Goal: Task Accomplishment & Management: Use online tool/utility

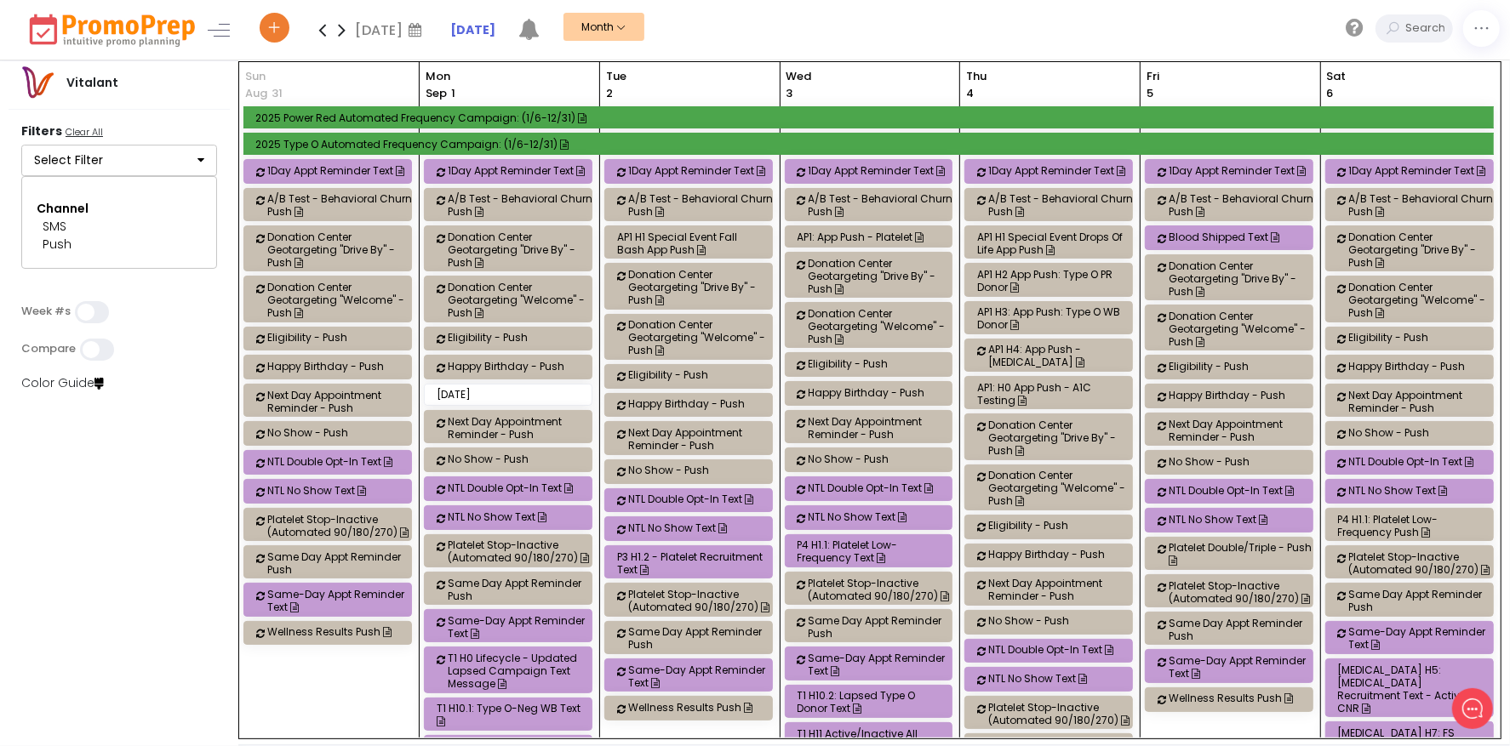
click at [68, 164] on button "Select Filter" at bounding box center [119, 161] width 196 height 32
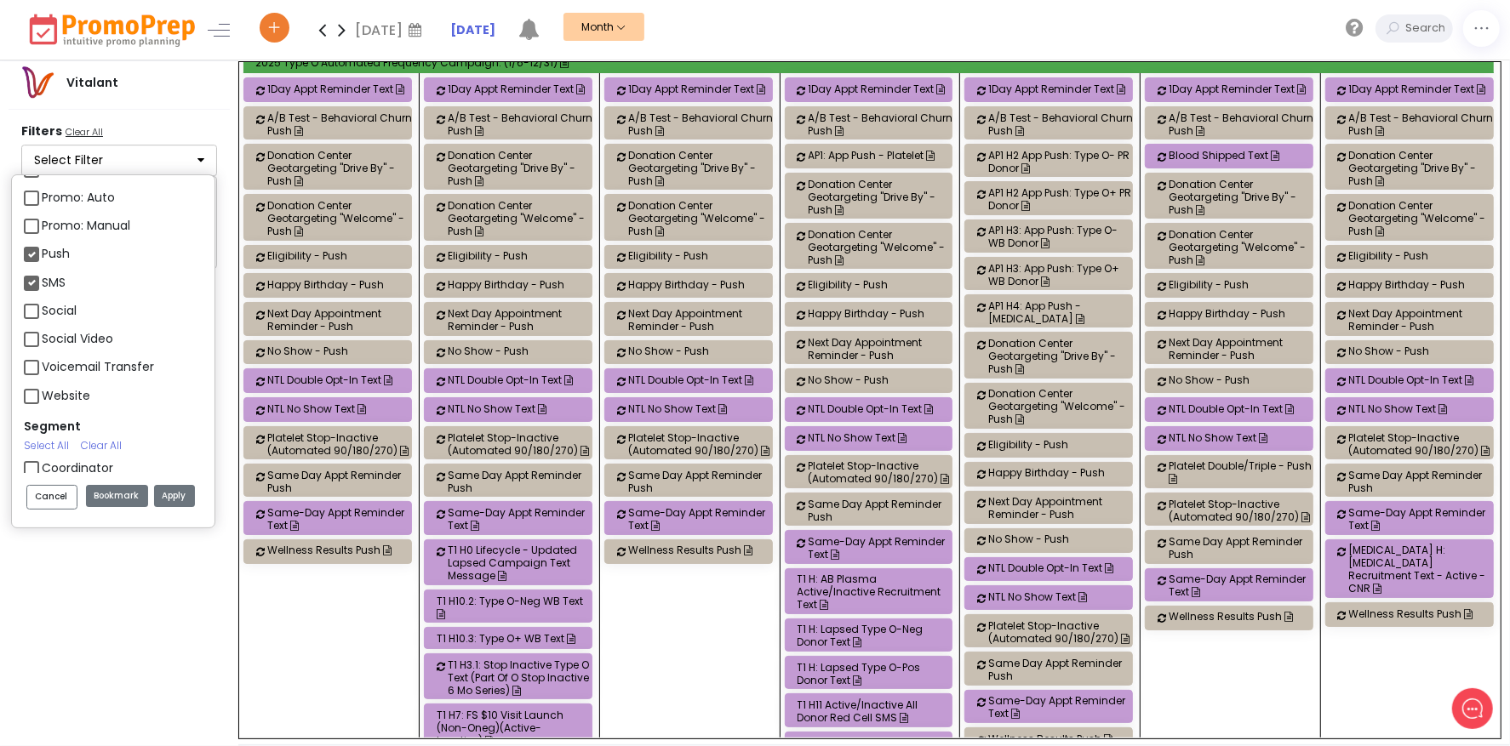
scroll to position [2073, 0]
click at [38, 283] on div "Push" at bounding box center [113, 285] width 179 height 28
click at [42, 283] on label "Push" at bounding box center [56, 284] width 28 height 18
click at [42, 283] on input "Push" at bounding box center [47, 276] width 11 height 11
checkbox input "false"
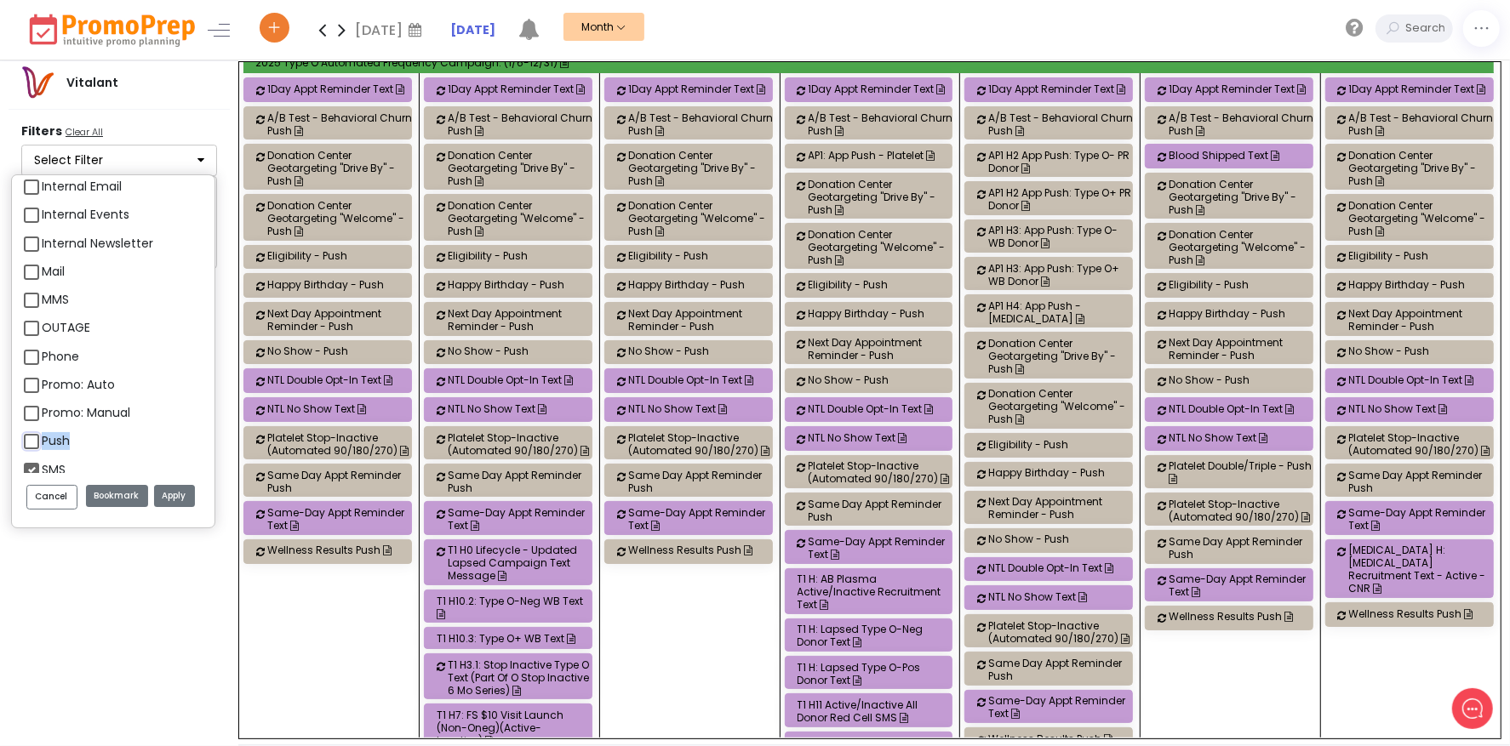
scroll to position [1903, 0]
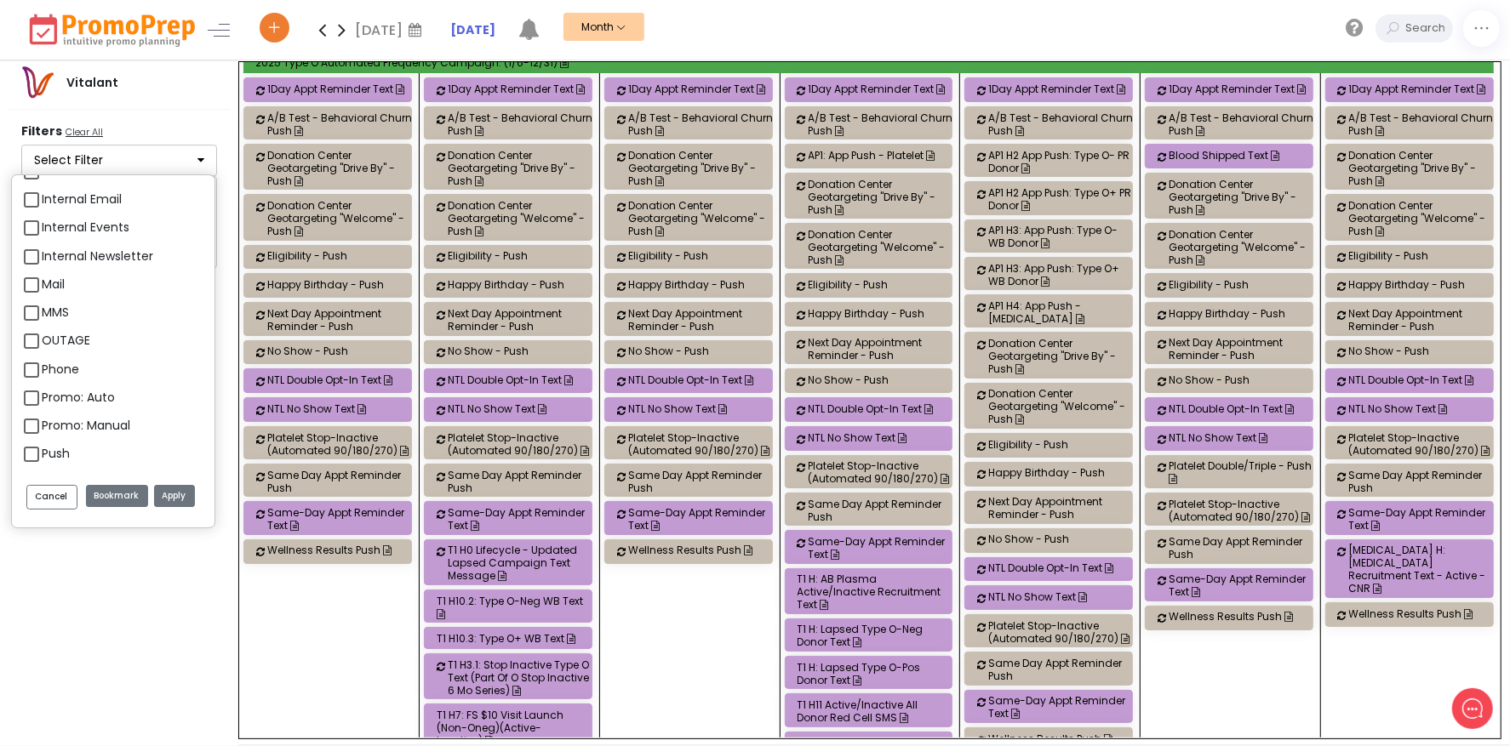
click at [42, 310] on label "MMS" at bounding box center [55, 313] width 27 height 18
click at [42, 310] on input "MMS" at bounding box center [47, 305] width 11 height 11
checkbox input "true"
click at [177, 494] on button "Apply" at bounding box center [174, 496] width 41 height 23
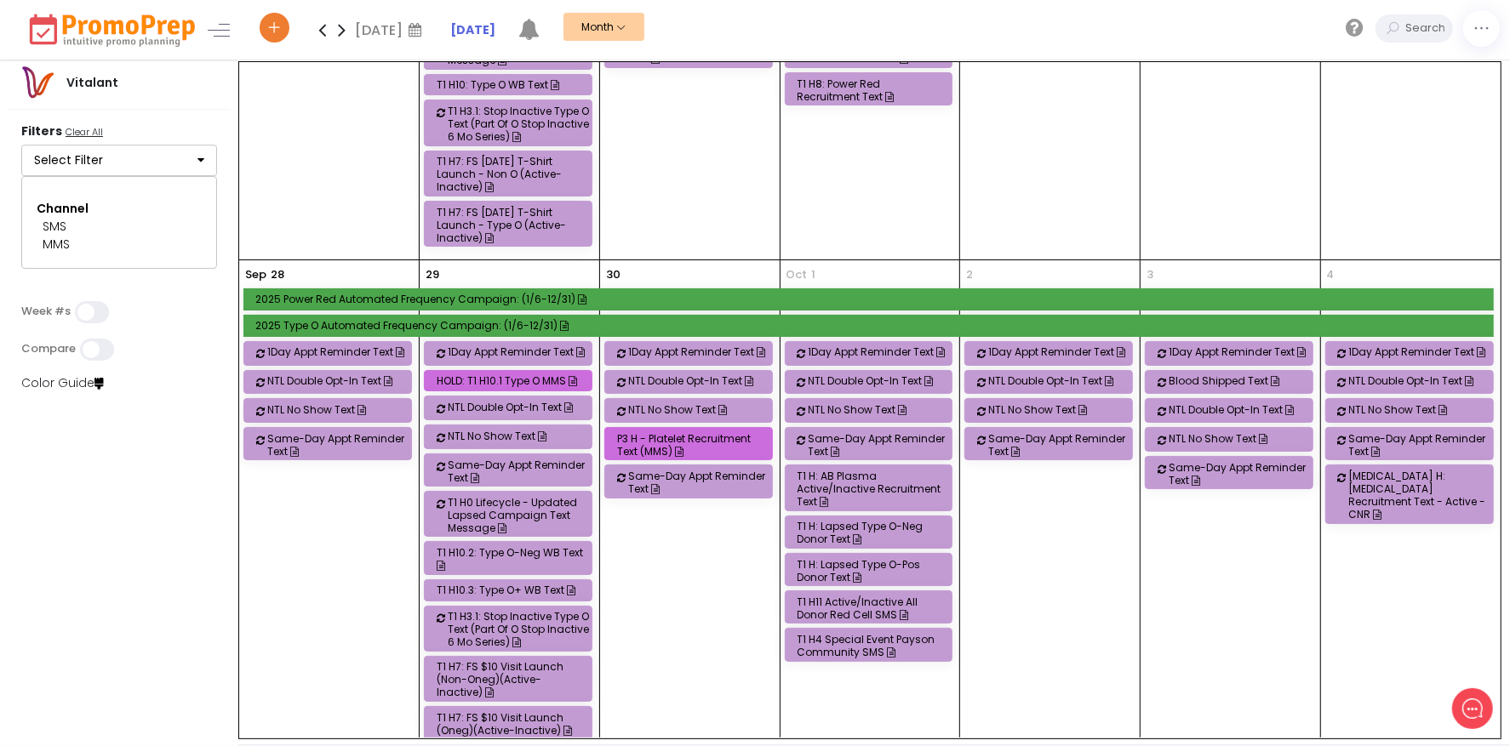
scroll to position [1532, 0]
click at [733, 432] on div "P3 H - Platelet Recruitment Text (MMS)" at bounding box center [691, 445] width 148 height 26
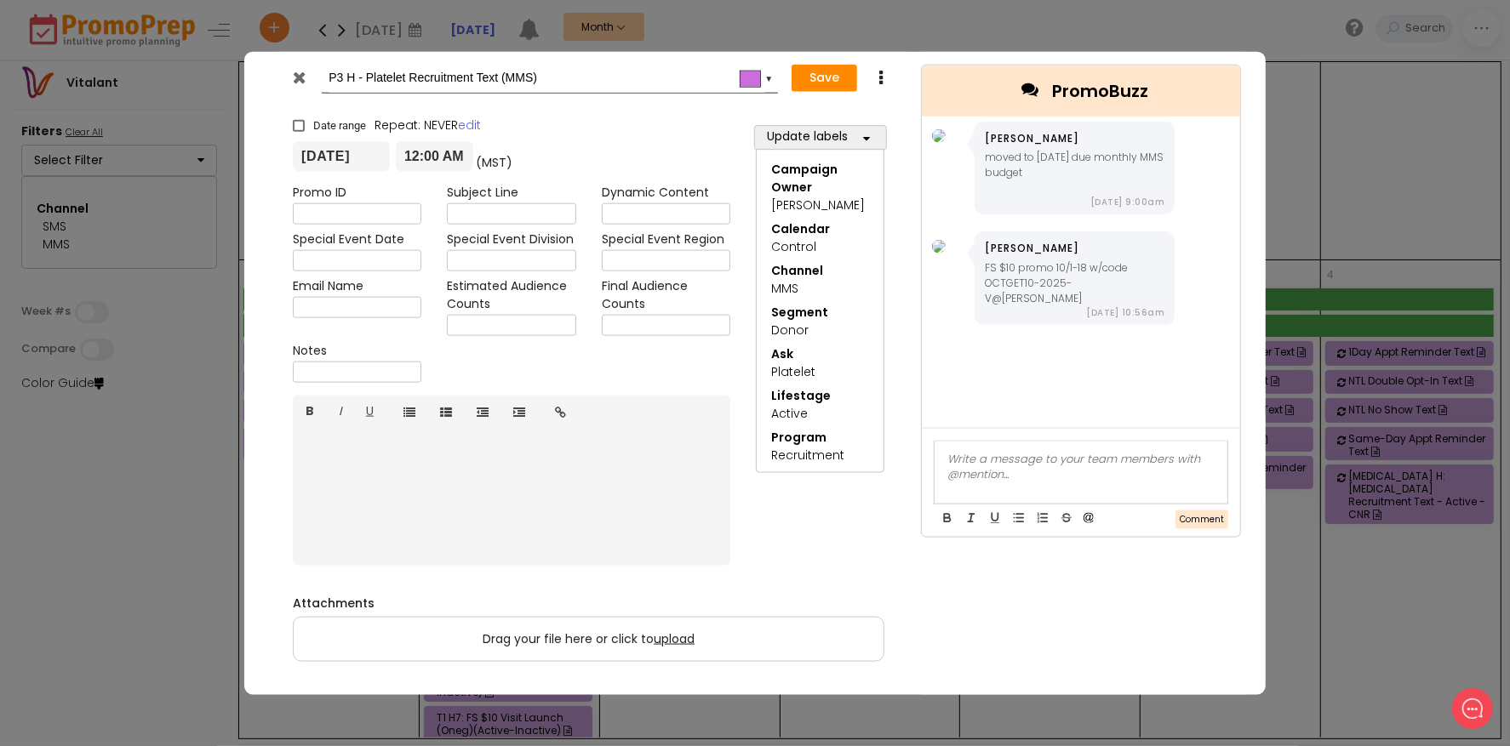
click at [300, 83] on icon at bounding box center [300, 76] width 13 height 17
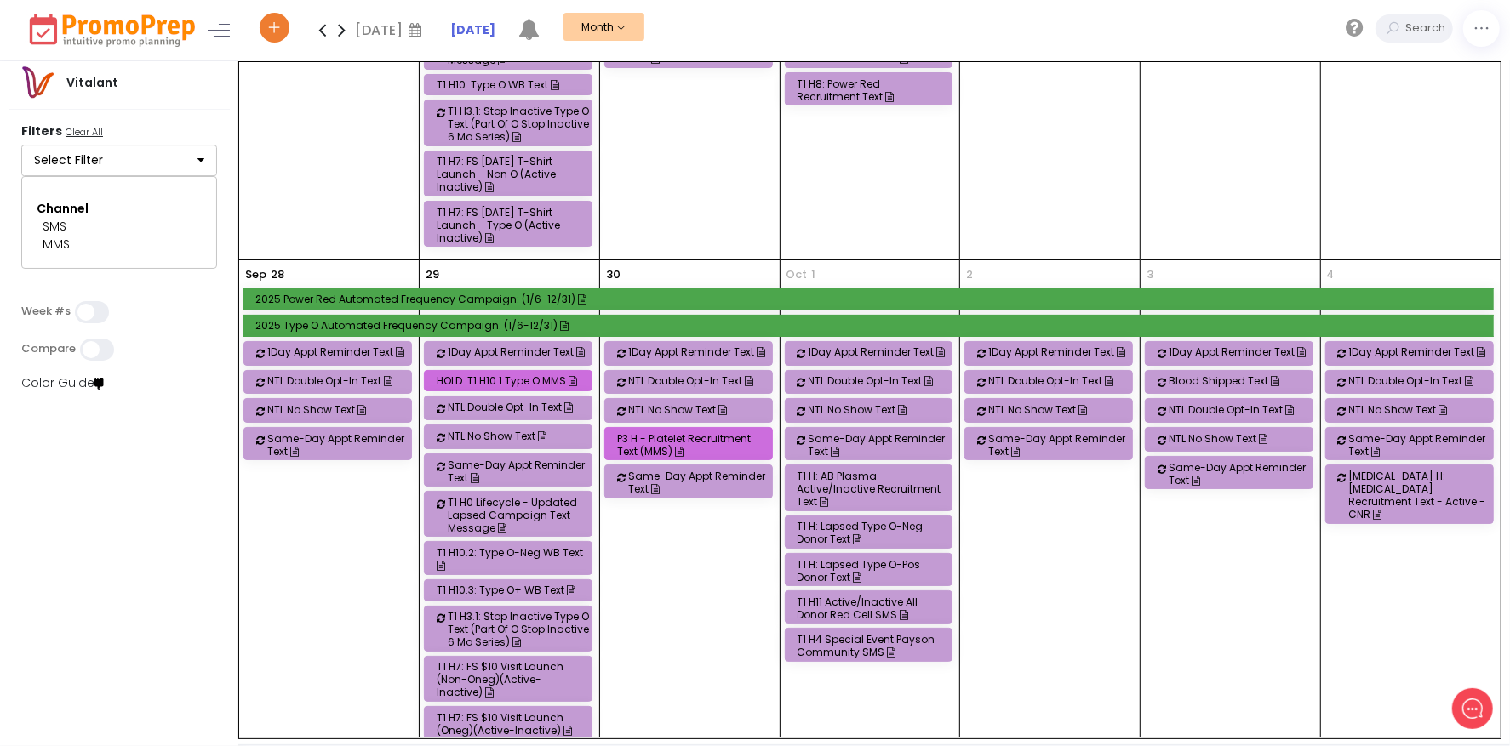
click at [709, 432] on div "P3 H - Platelet Recruitment Text (MMS)" at bounding box center [691, 445] width 148 height 26
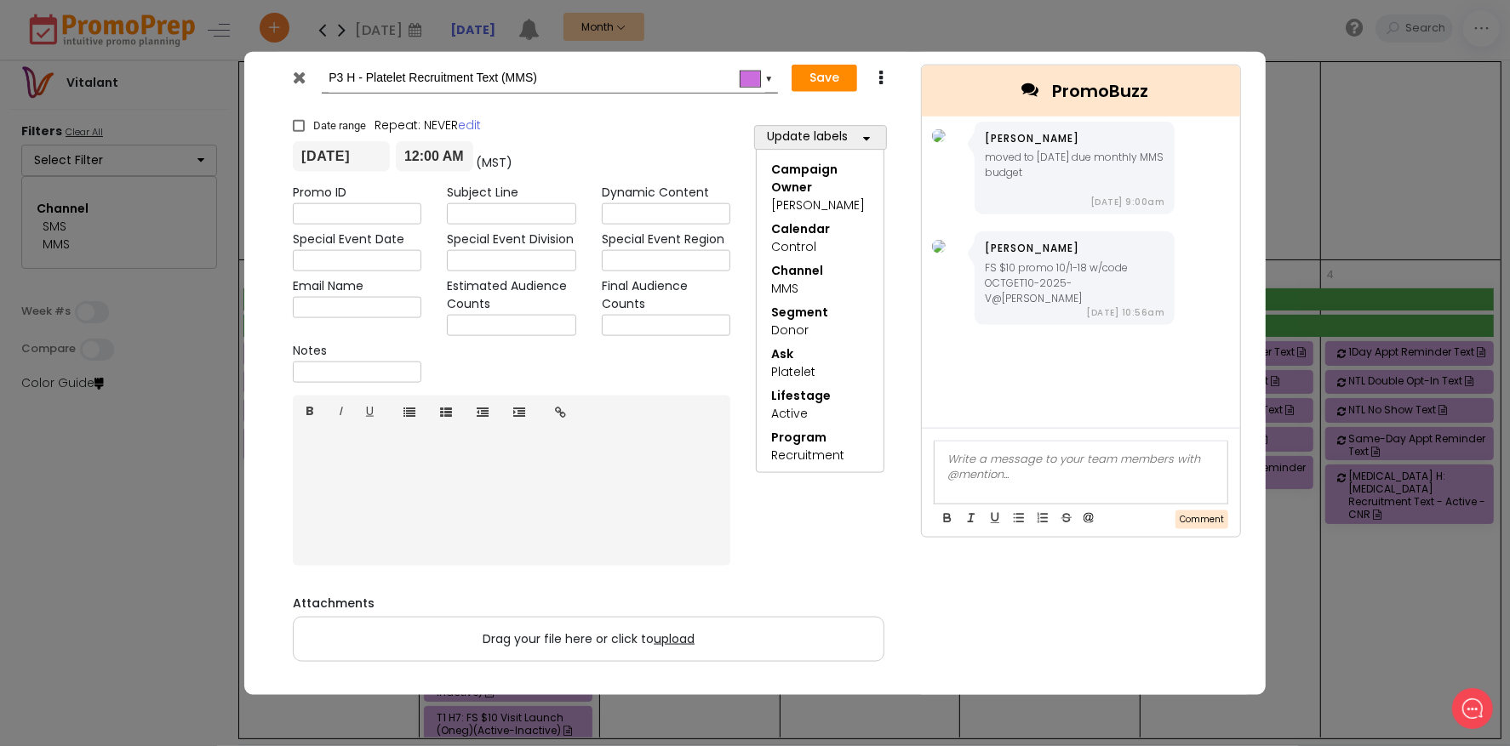
drag, startPoint x: 1202, startPoint y: 147, endPoint x: 1144, endPoint y: 160, distance: 59.3
drag, startPoint x: 1144, startPoint y: 160, endPoint x: 861, endPoint y: 565, distance: 493.9
click at [861, 565] on div "Update labels Campaign Owner Select All Clear All 3 [PERSON_NAME] [PERSON_NAME]…" at bounding box center [820, 339] width 154 height 468
click at [597, 71] on input "P3 H - Platelet Recruitment Text (MMS)" at bounding box center [546, 77] width 437 height 31
click at [302, 80] on icon at bounding box center [300, 76] width 13 height 17
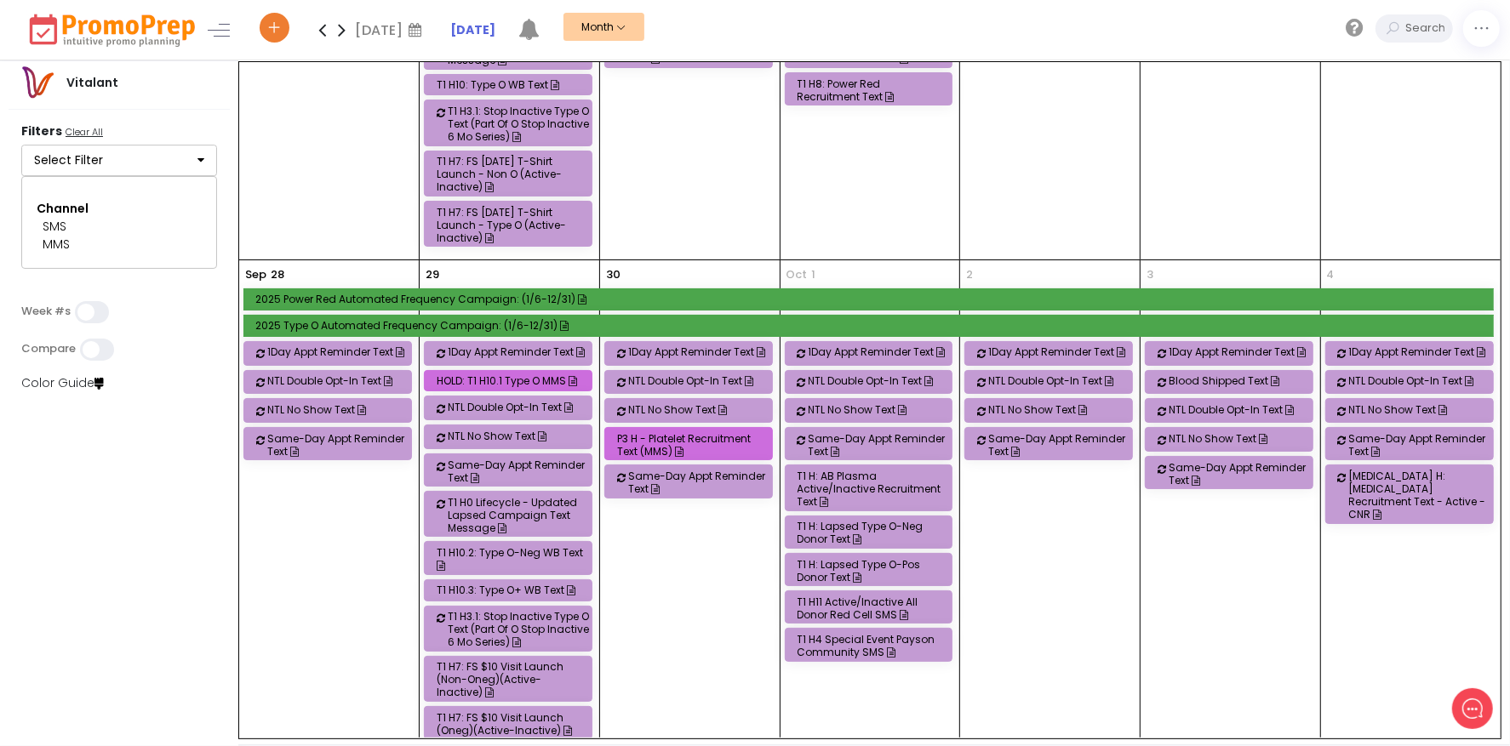
click at [346, 31] on icon at bounding box center [342, 30] width 20 height 34
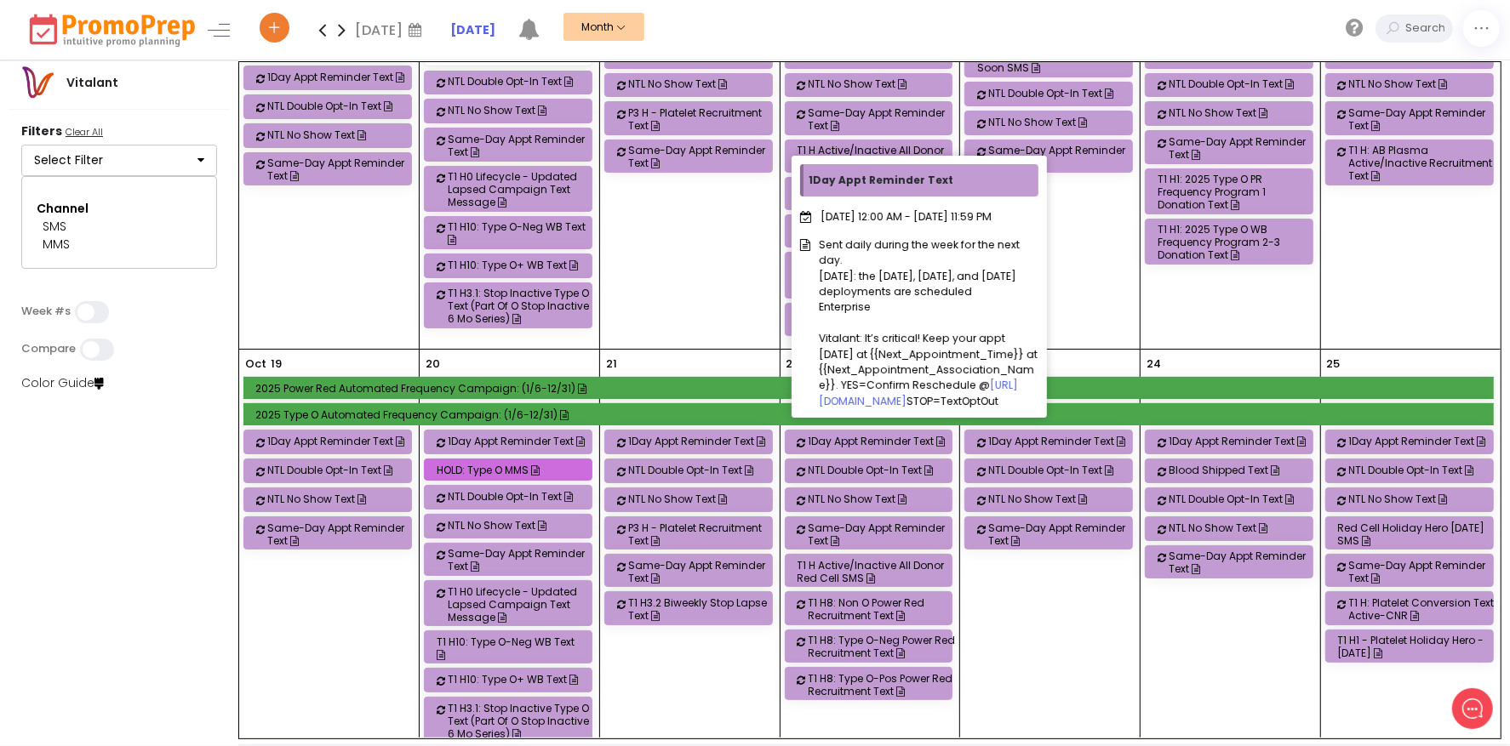
scroll to position [1105, 0]
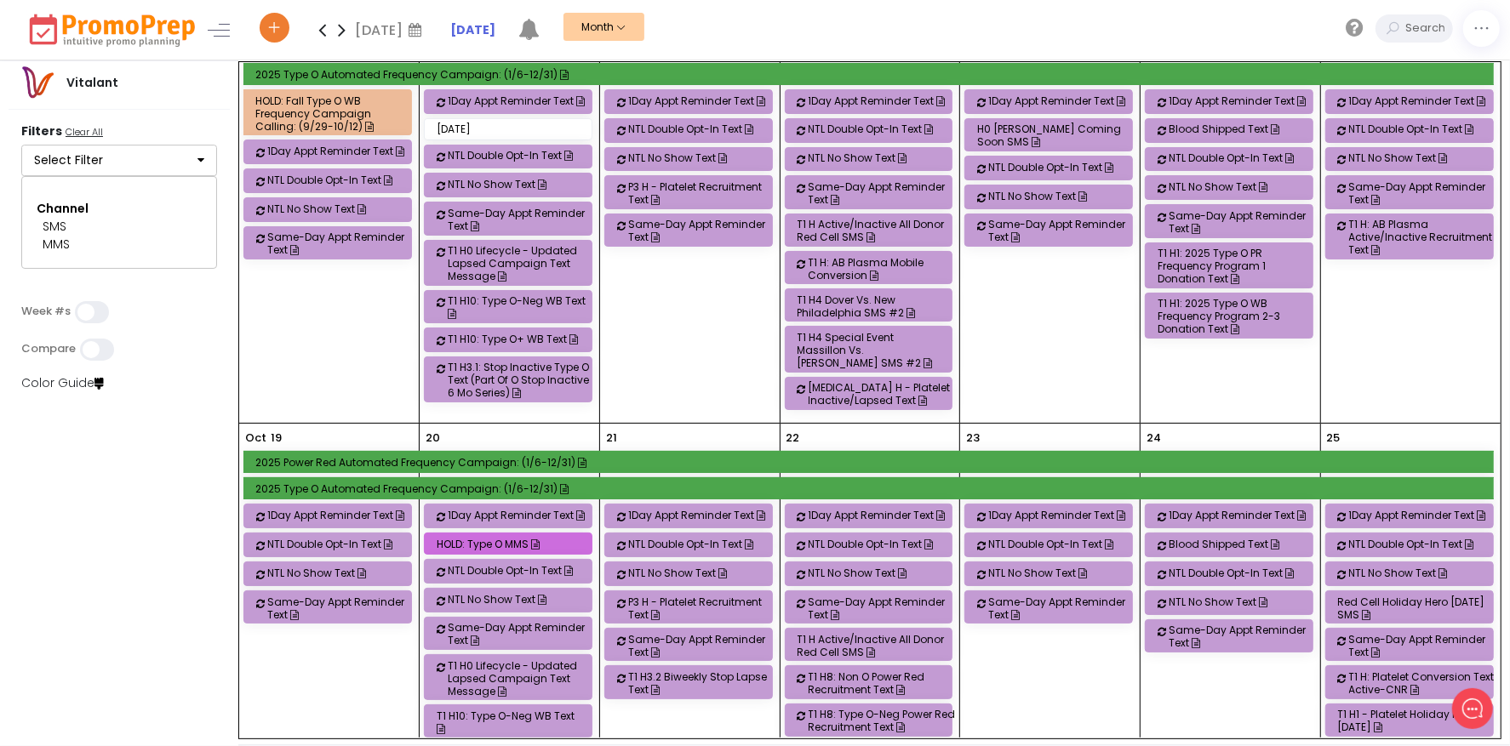
click at [342, 22] on icon at bounding box center [342, 30] width 20 height 34
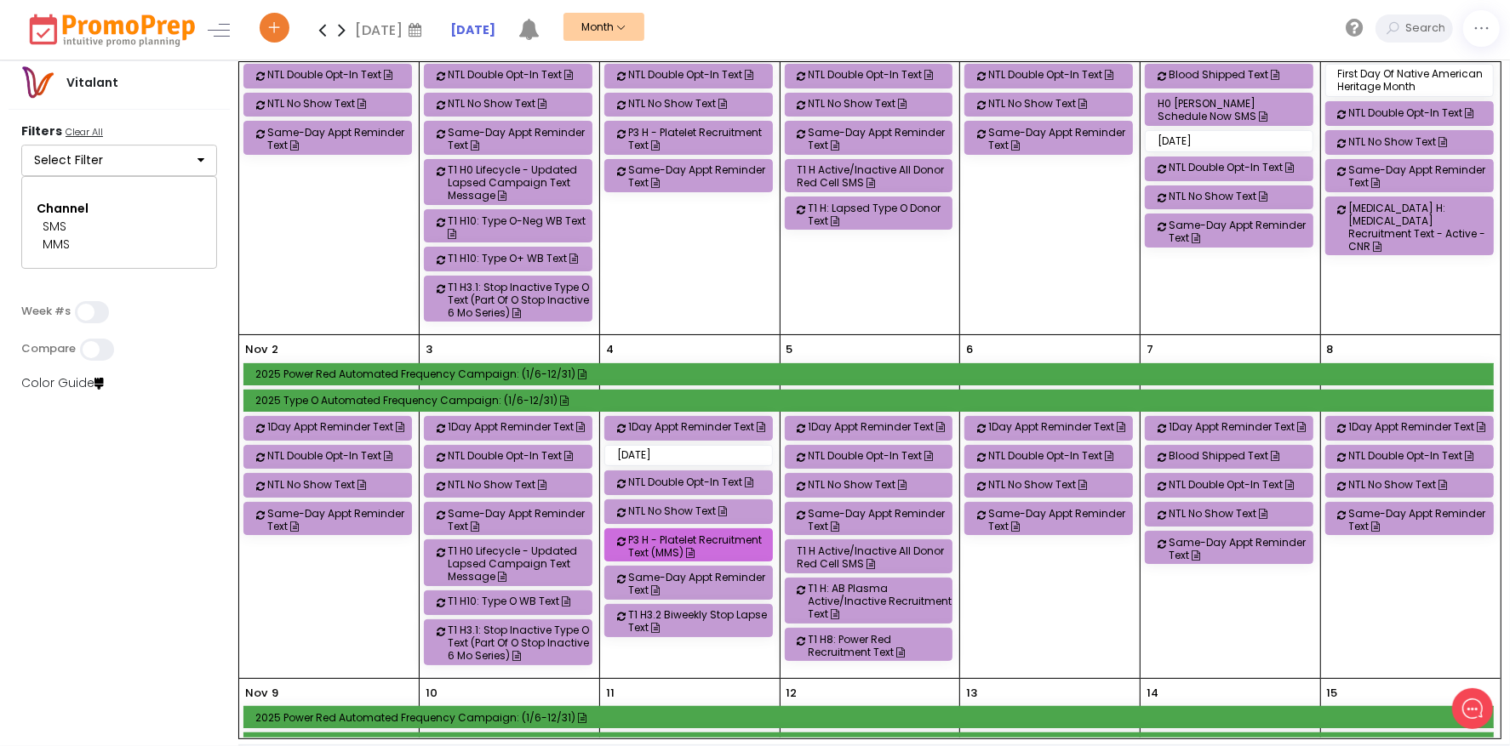
scroll to position [0, 0]
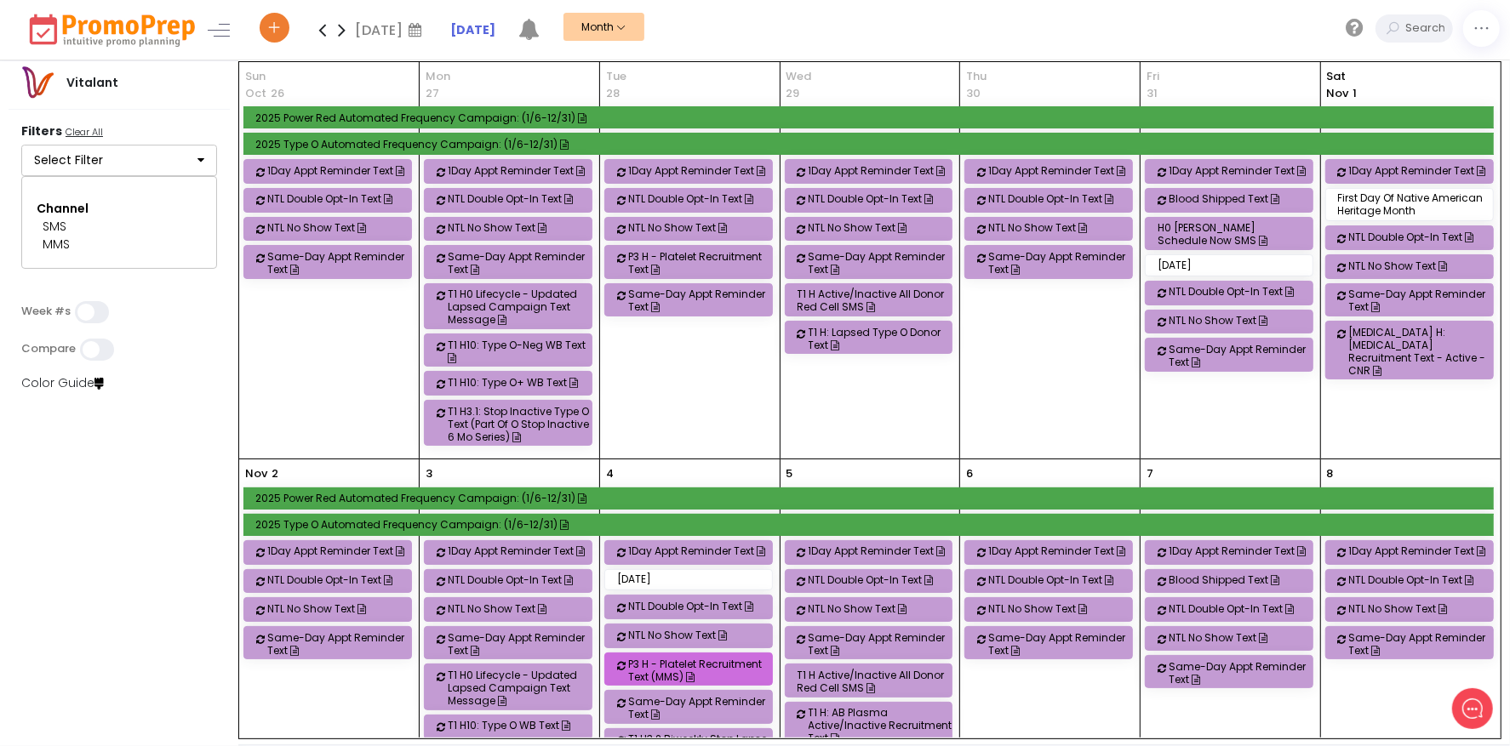
click at [328, 31] on icon at bounding box center [322, 30] width 20 height 34
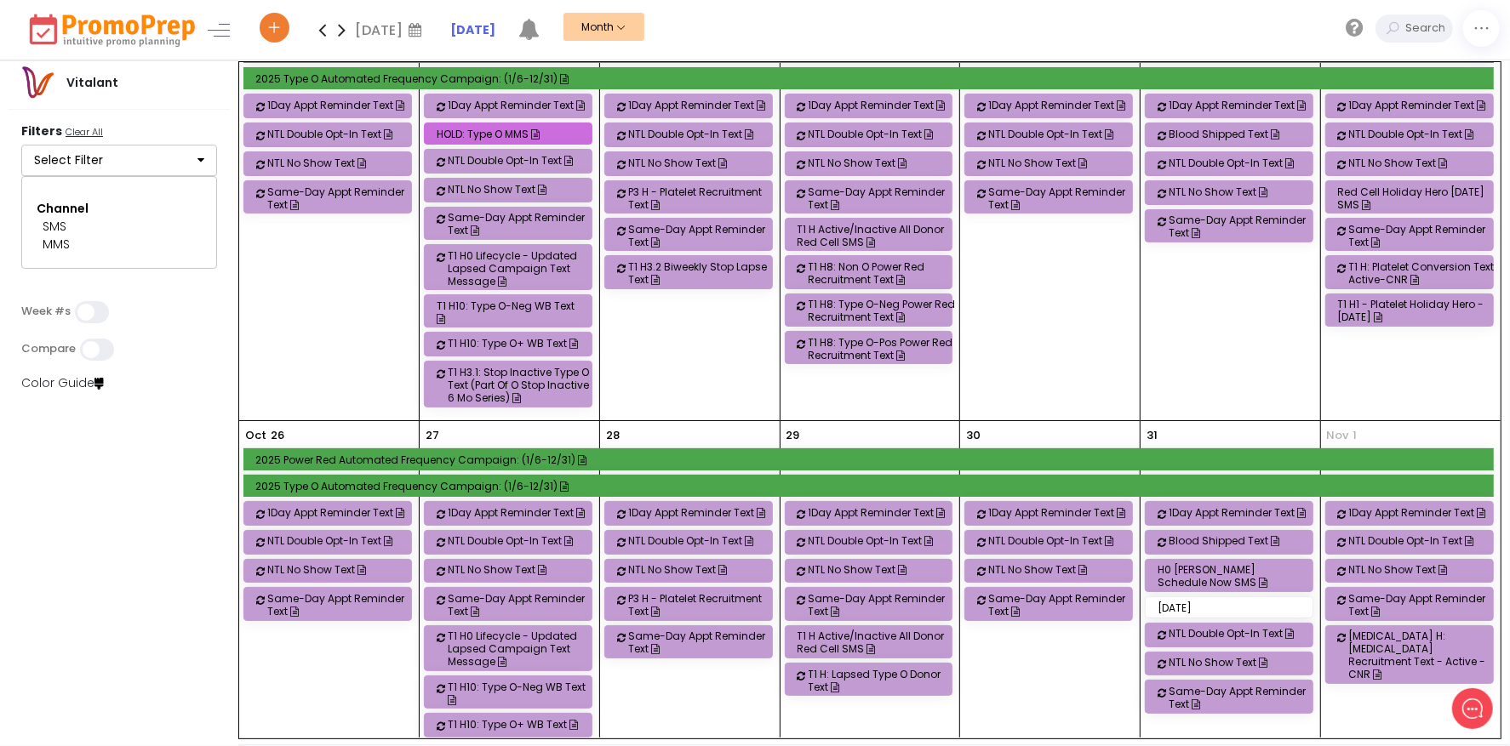
scroll to position [1478, 0]
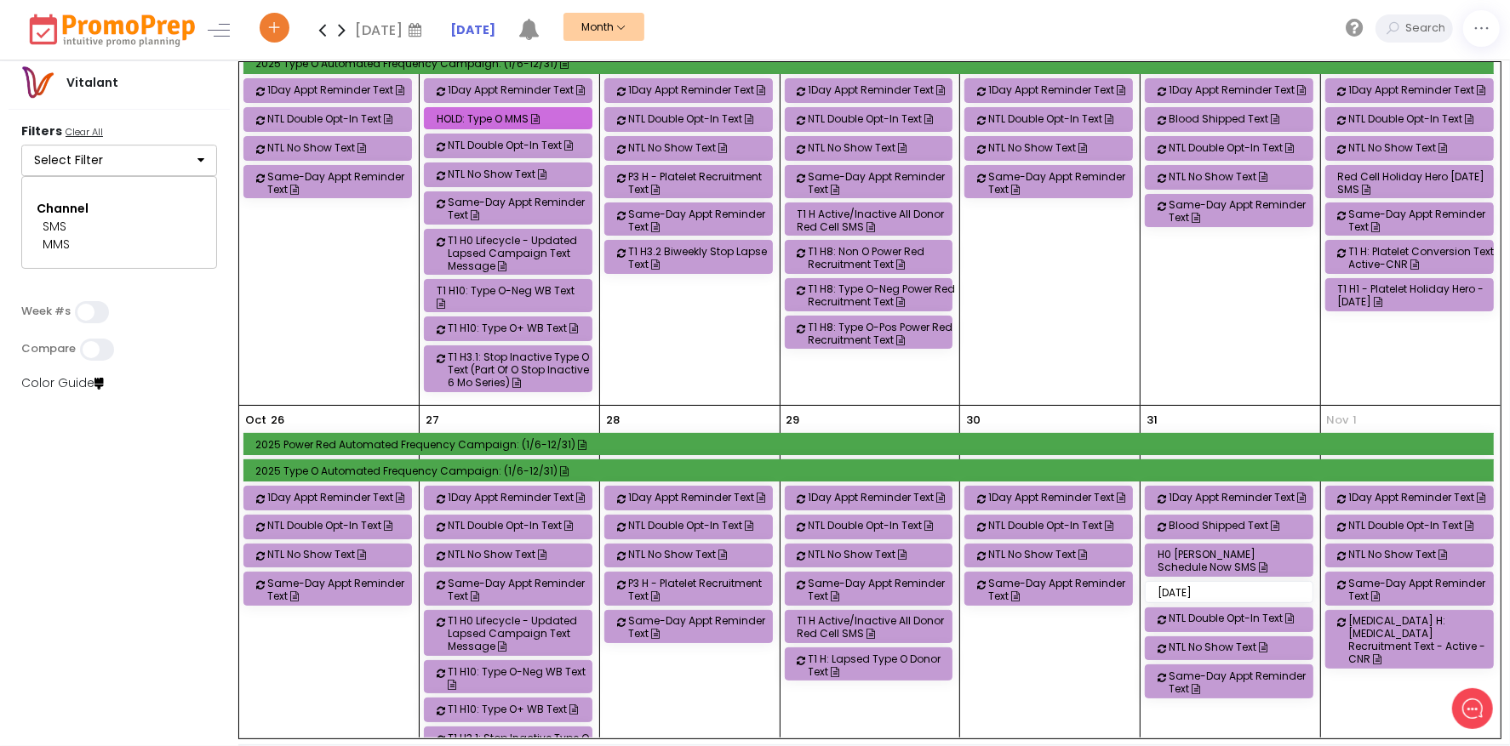
click at [341, 32] on icon at bounding box center [342, 30] width 20 height 34
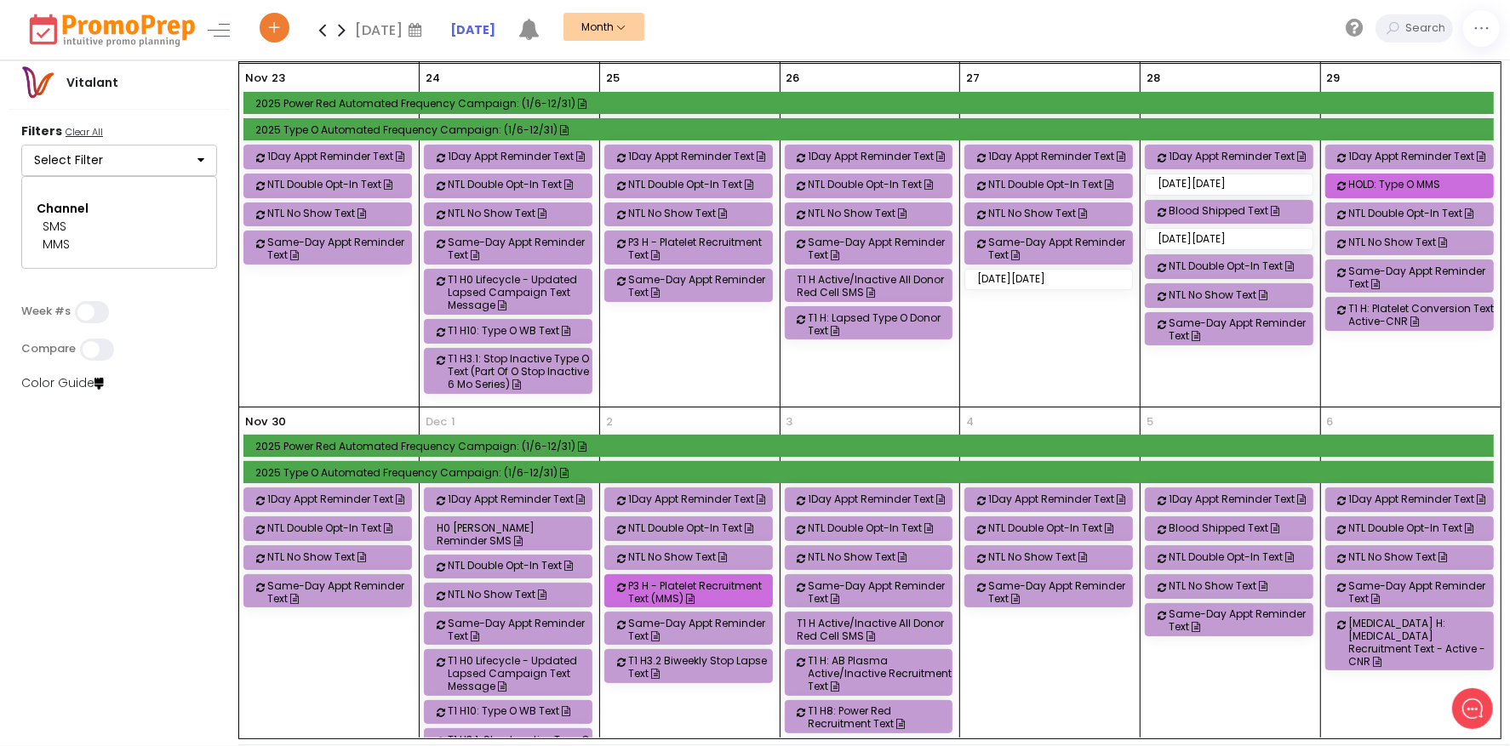
scroll to position [1486, 0]
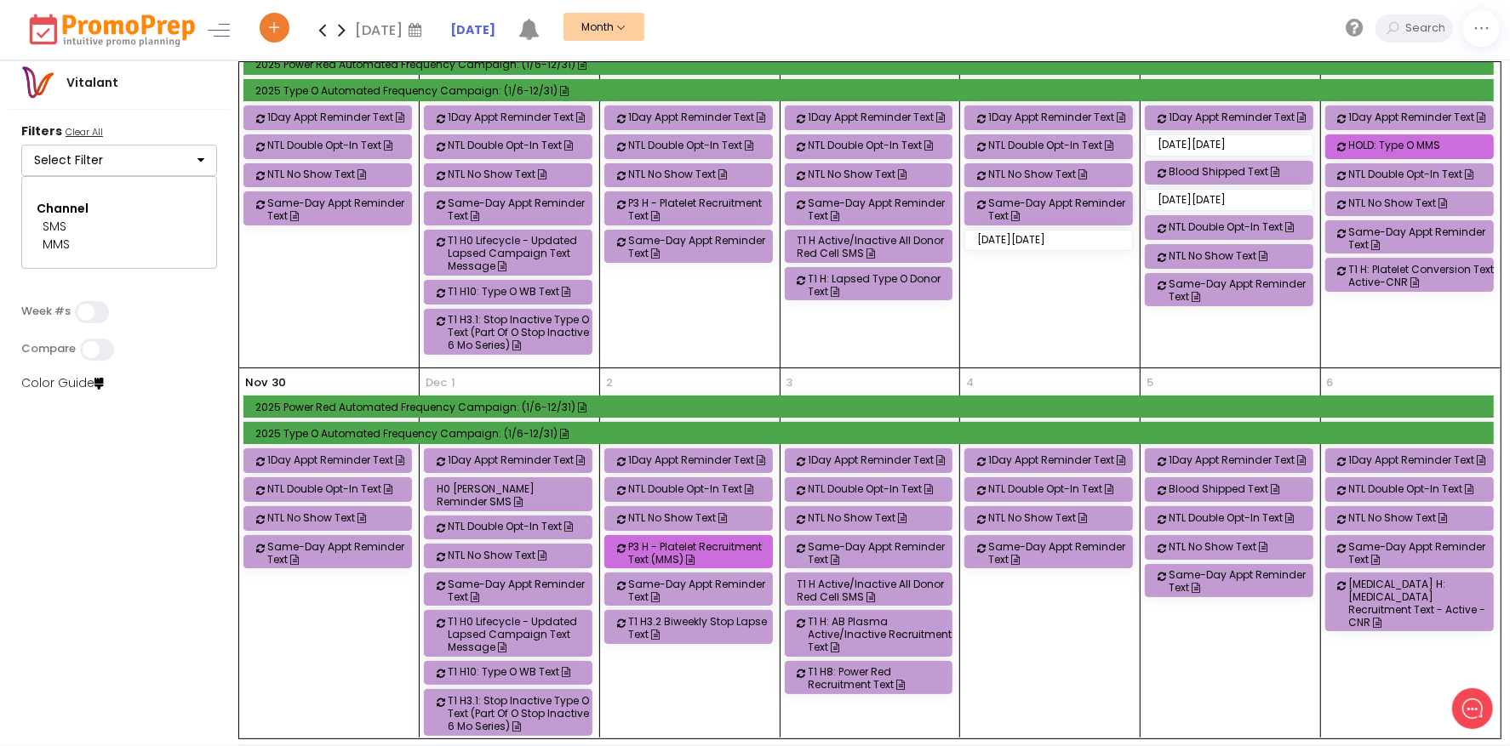
click at [701, 559] on div "2 1Day Appt Reminder Text NTL Double Opt-In Text NTL No Show Text P3 H - Platel…" at bounding box center [690, 558] width 180 height 380
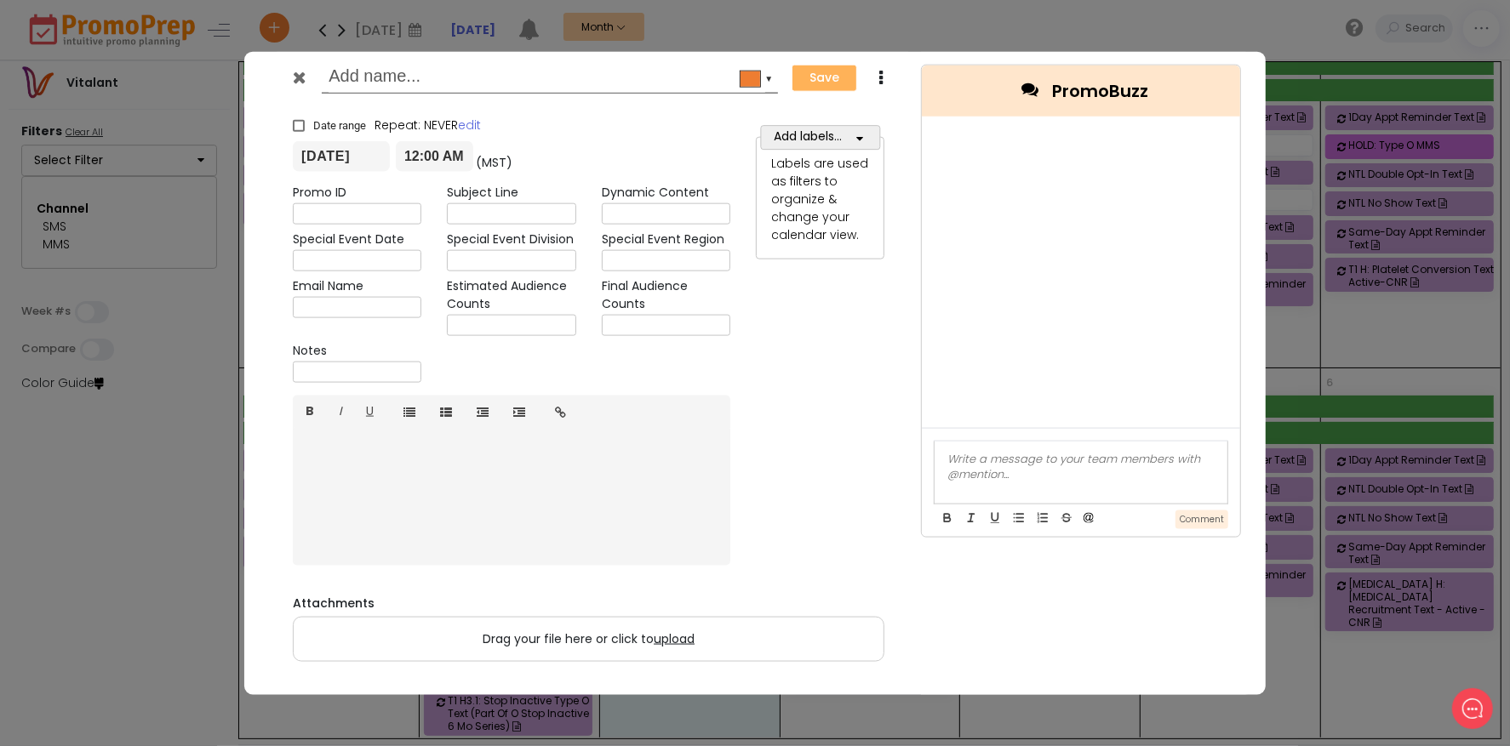
click at [306, 78] on div at bounding box center [302, 81] width 42 height 26
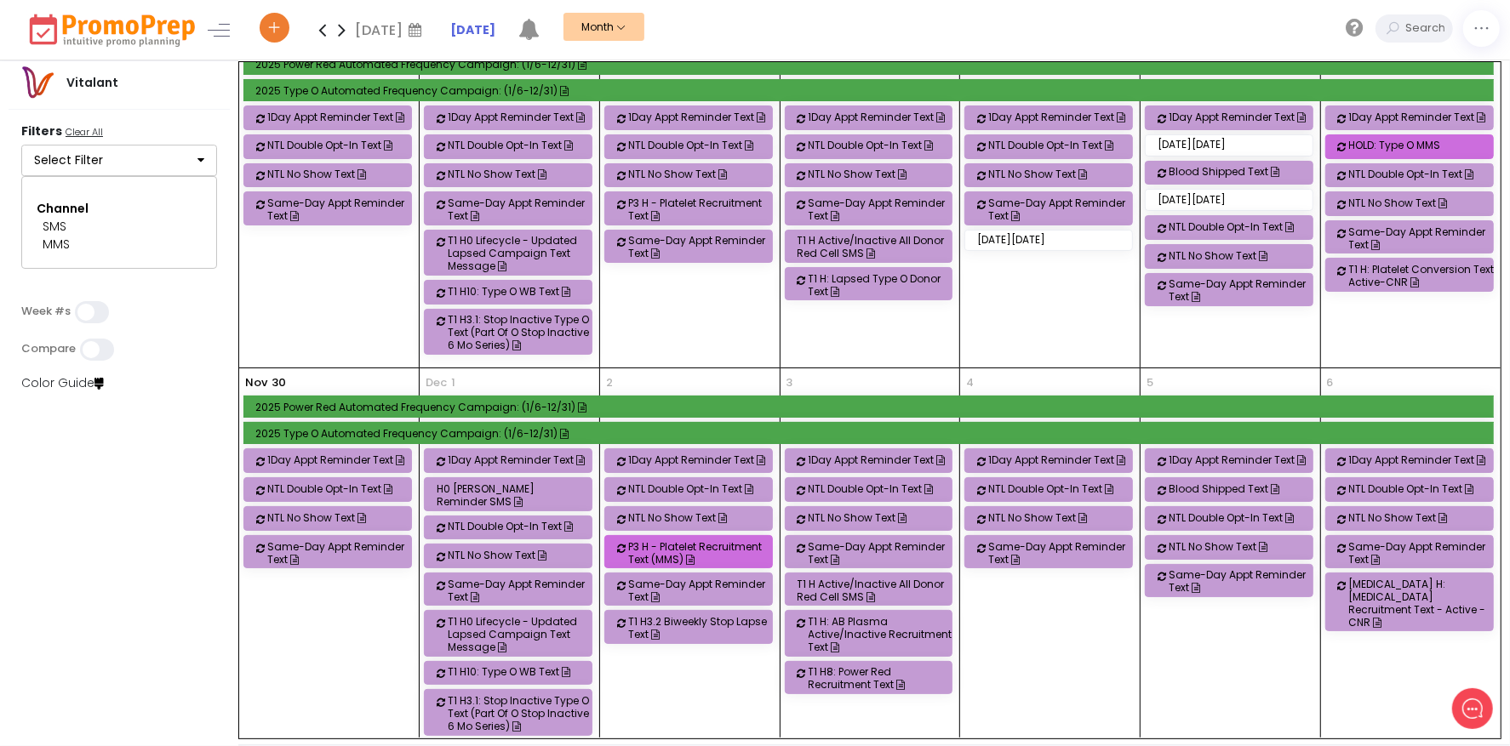
click at [698, 540] on div "P3 H - Platelet Recruitment Text (MMS)" at bounding box center [702, 553] width 148 height 26
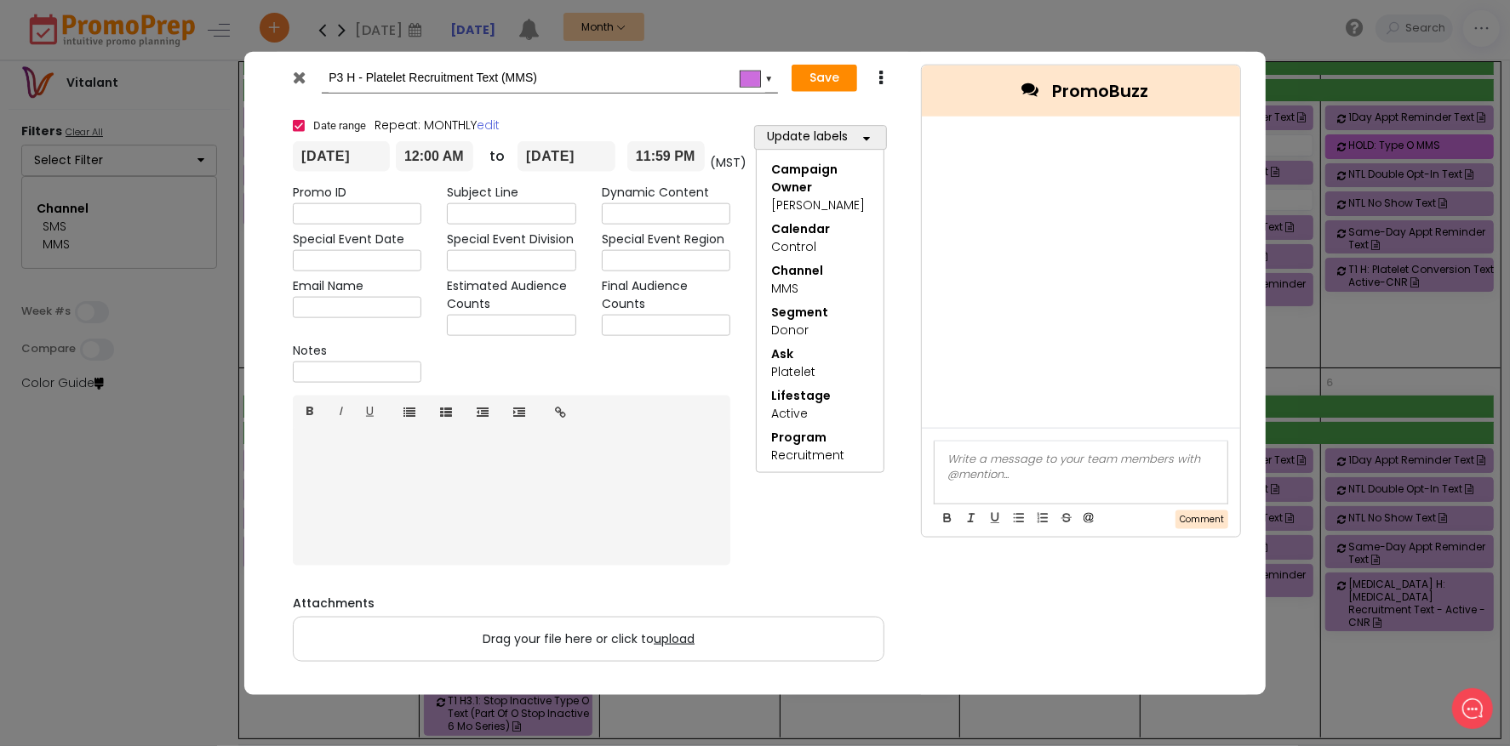
click at [301, 85] on div at bounding box center [302, 81] width 42 height 26
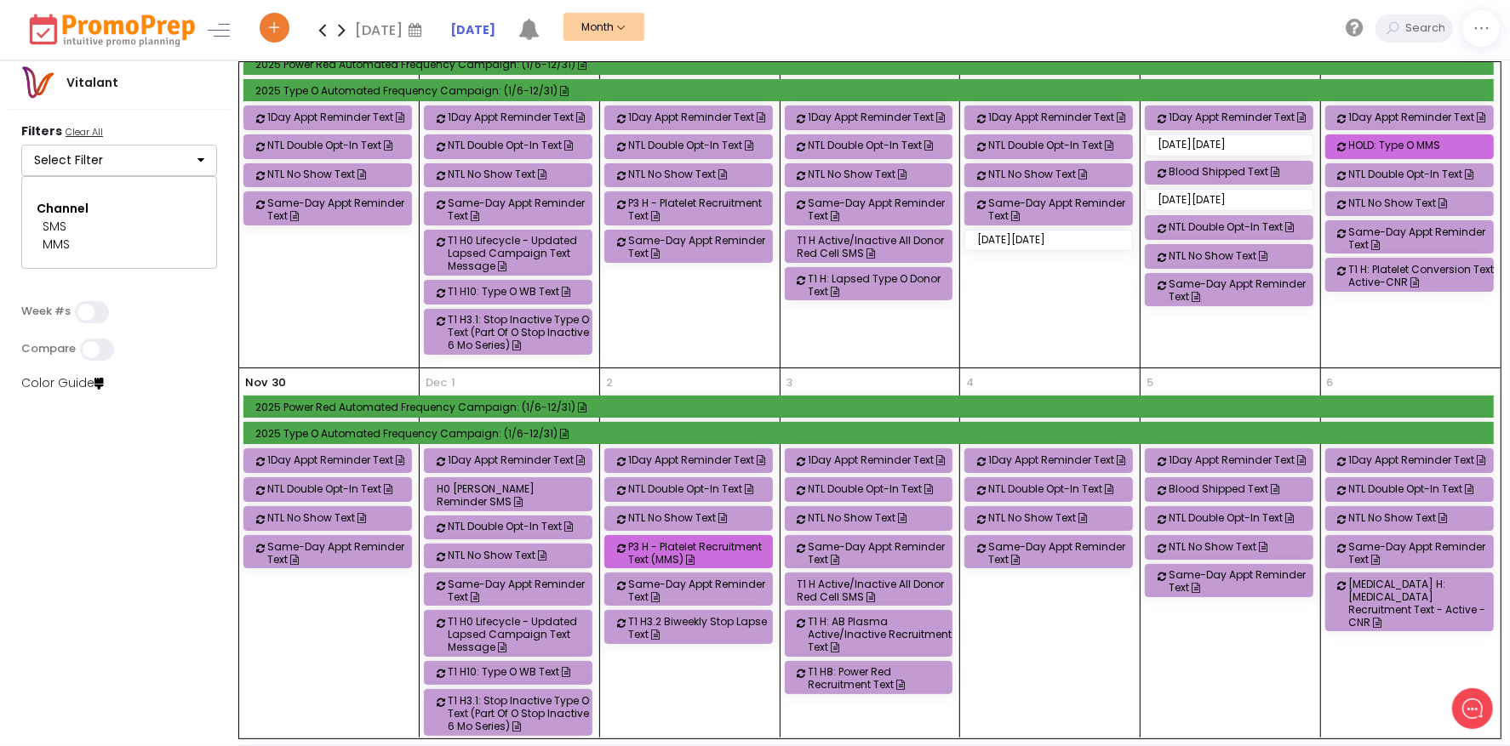
click at [1435, 263] on div "T1 H: Platelet Conversion Text Active-CNR" at bounding box center [1423, 276] width 149 height 26
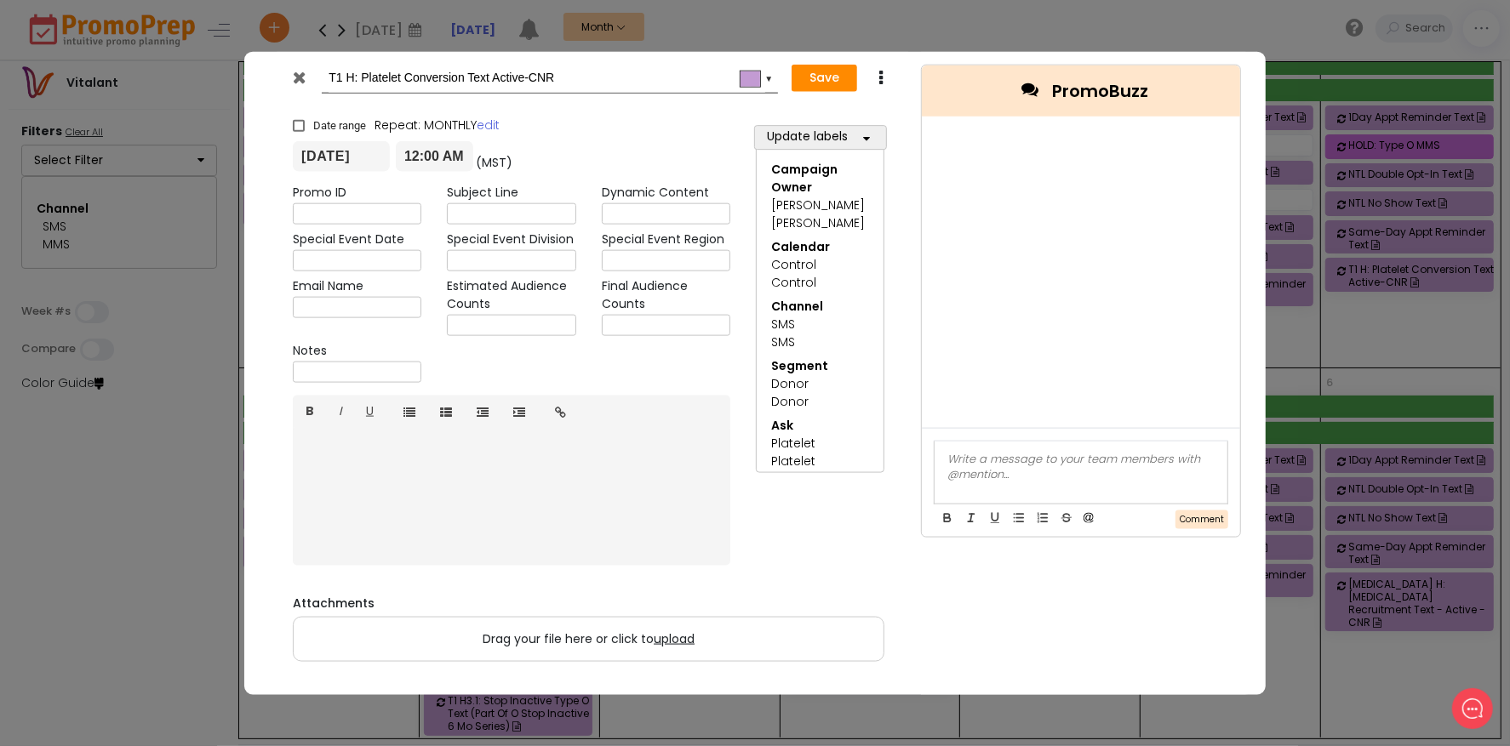
click at [311, 83] on div at bounding box center [302, 81] width 42 height 26
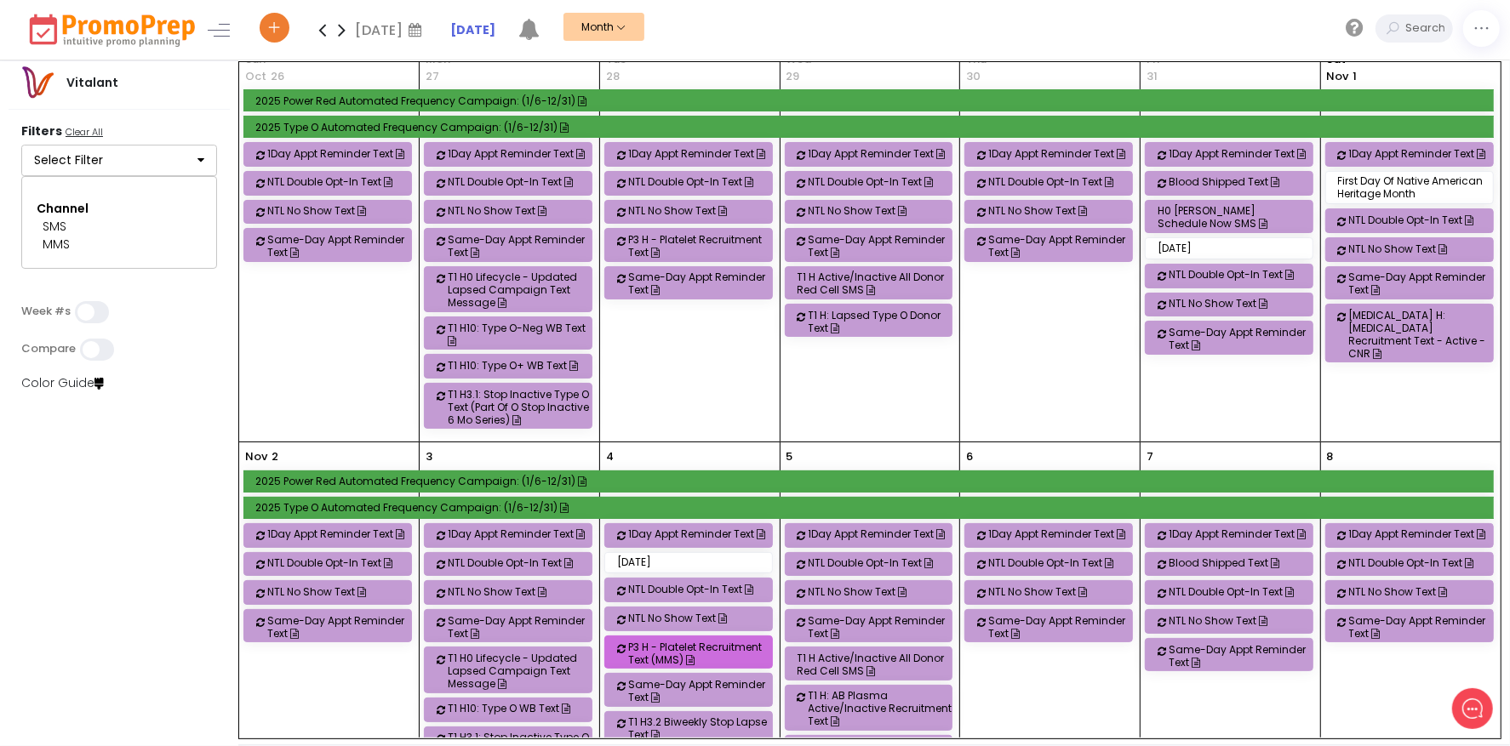
scroll to position [0, 0]
